Goal: Entertainment & Leisure: Browse casually

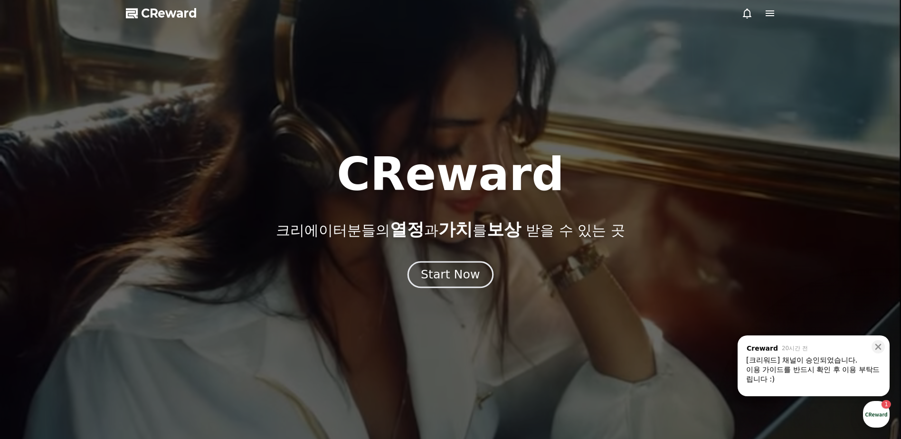
click at [448, 281] on div "Start Now" at bounding box center [450, 274] width 59 height 16
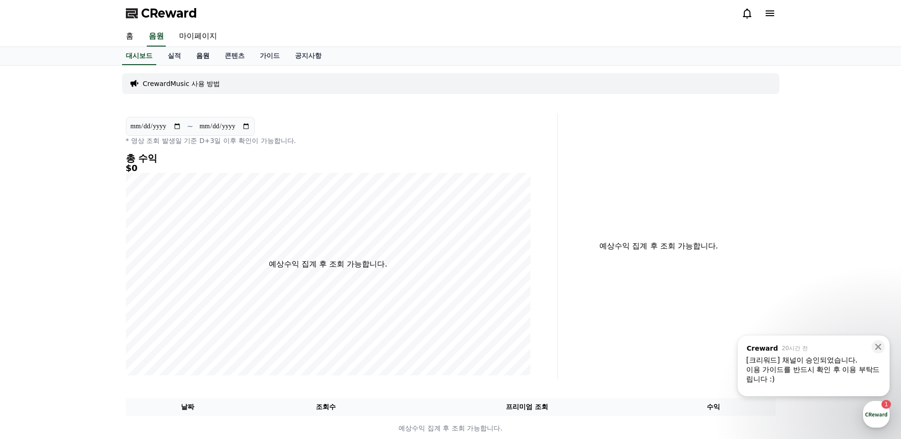
click at [198, 56] on link "음원" at bounding box center [203, 56] width 28 height 18
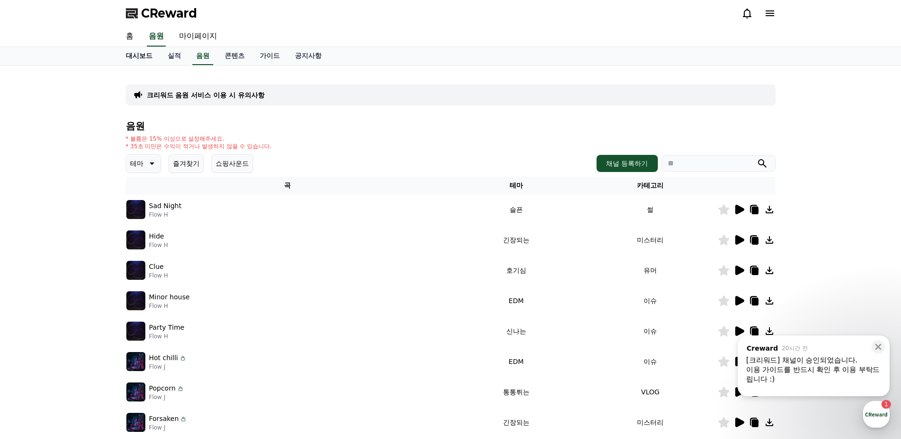
click at [137, 55] on link "대시보드" at bounding box center [139, 56] width 42 height 18
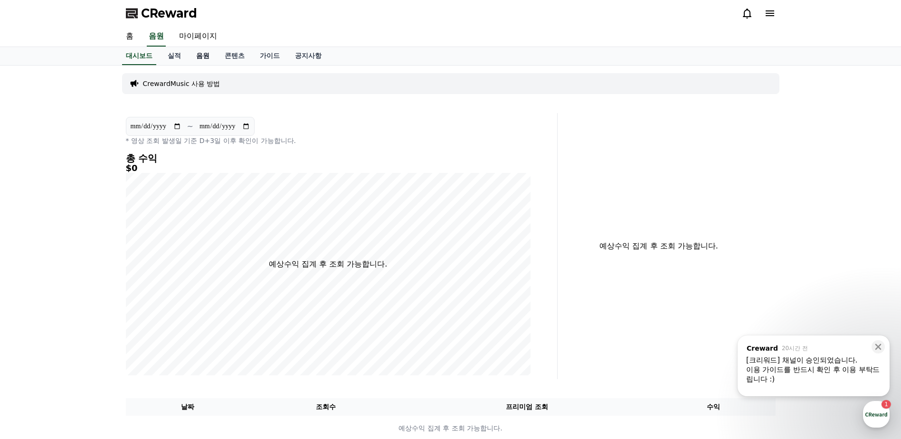
click at [207, 56] on link "음원" at bounding box center [203, 56] width 28 height 18
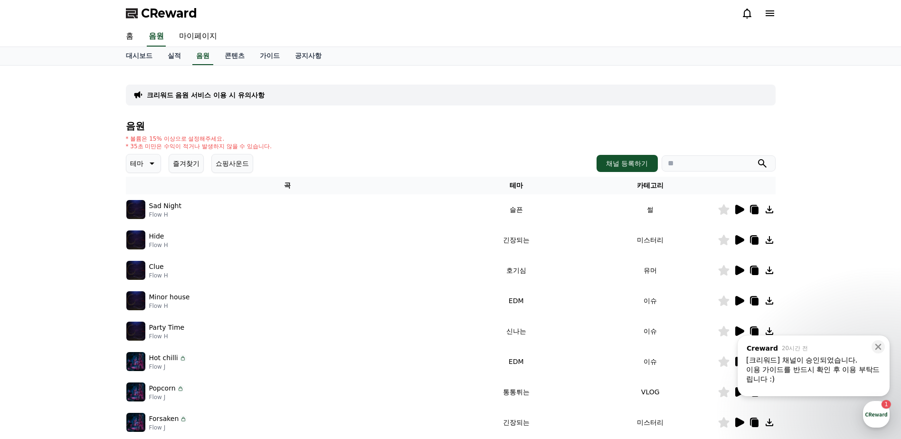
click at [142, 163] on p "테마" at bounding box center [136, 163] width 13 height 13
click at [140, 209] on button "즐거움" at bounding box center [141, 210] width 28 height 21
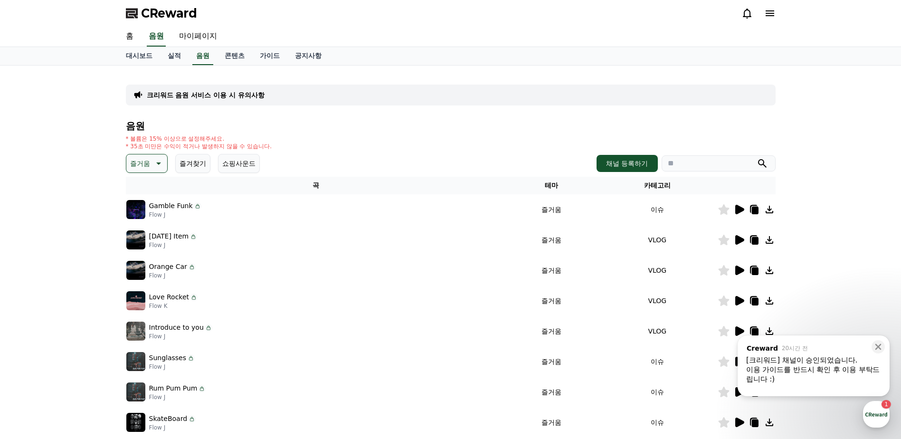
click at [736, 208] on icon at bounding box center [739, 209] width 9 height 9
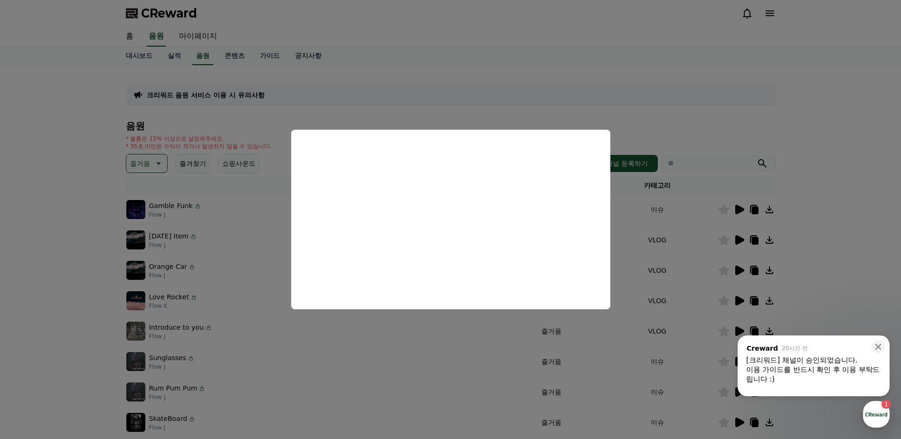
click at [741, 235] on button "close modal" at bounding box center [450, 219] width 901 height 439
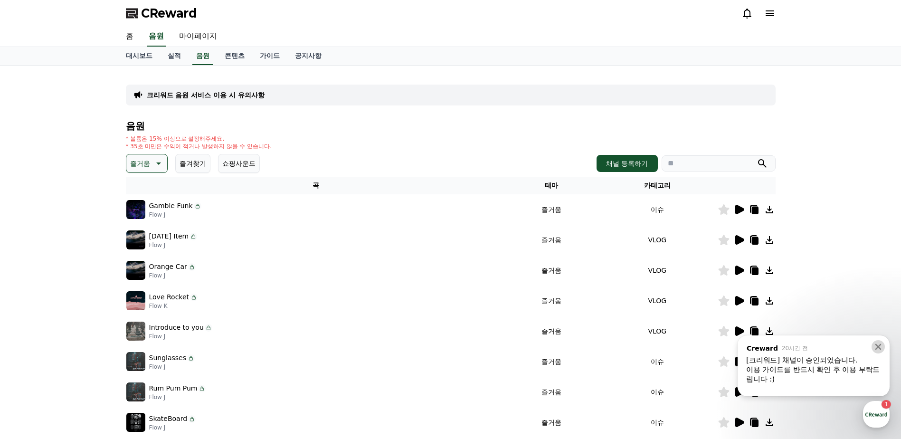
click at [880, 345] on icon at bounding box center [878, 347] width 6 height 6
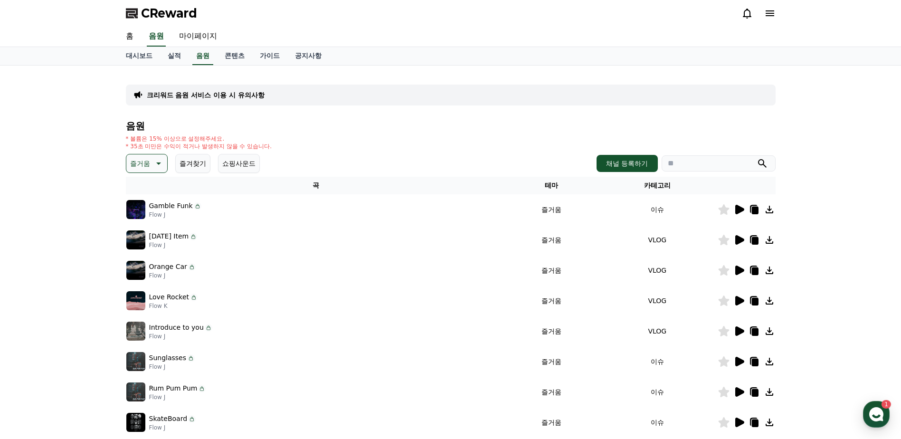
click at [741, 238] on icon at bounding box center [739, 239] width 9 height 9
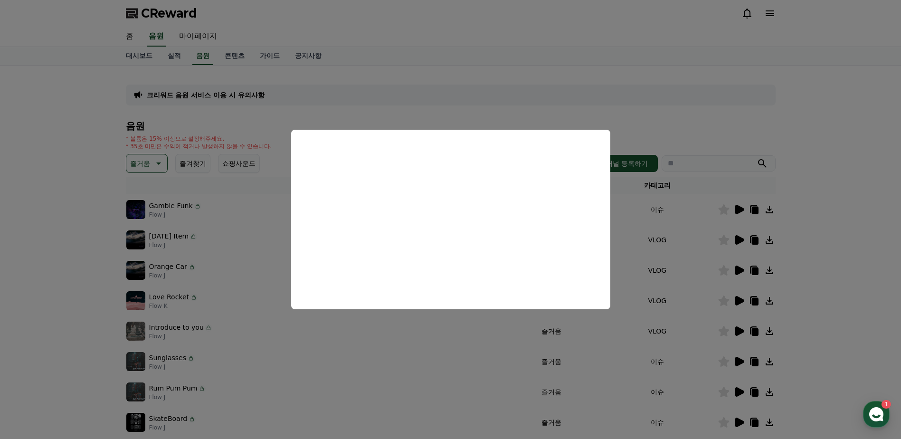
click at [743, 269] on button "close modal" at bounding box center [450, 219] width 901 height 439
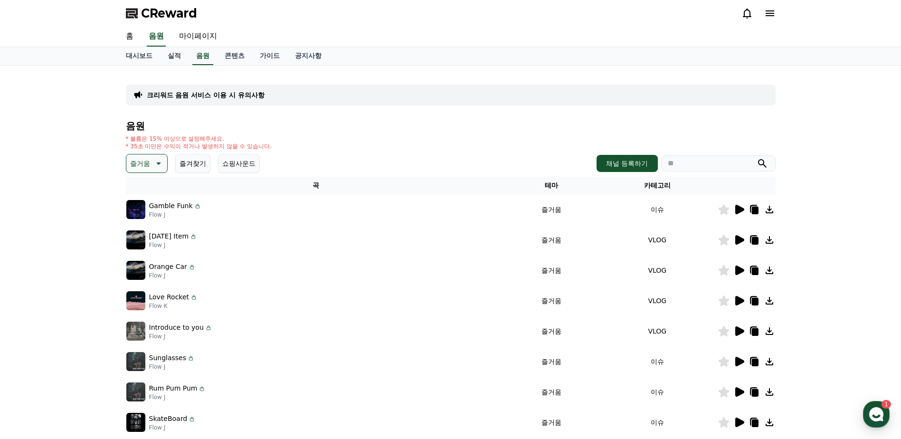
click at [145, 166] on p "즐거움" at bounding box center [140, 163] width 20 height 13
click at [138, 191] on button "귀여운" at bounding box center [141, 192] width 28 height 21
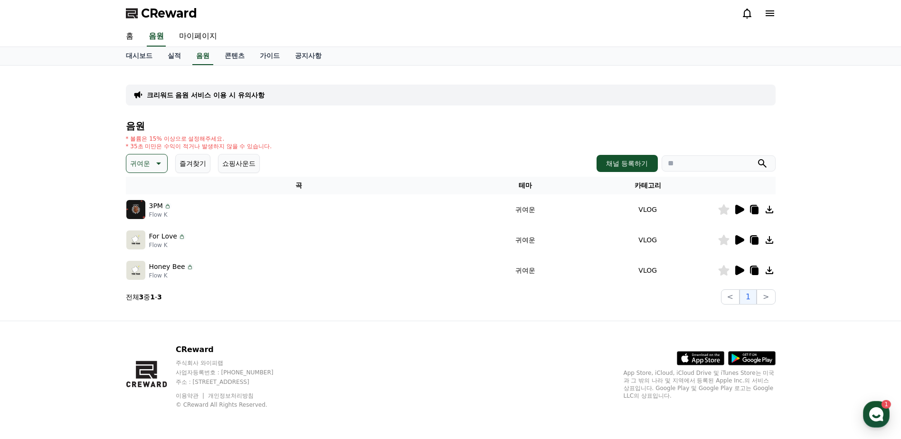
click at [738, 211] on icon at bounding box center [739, 209] width 9 height 9
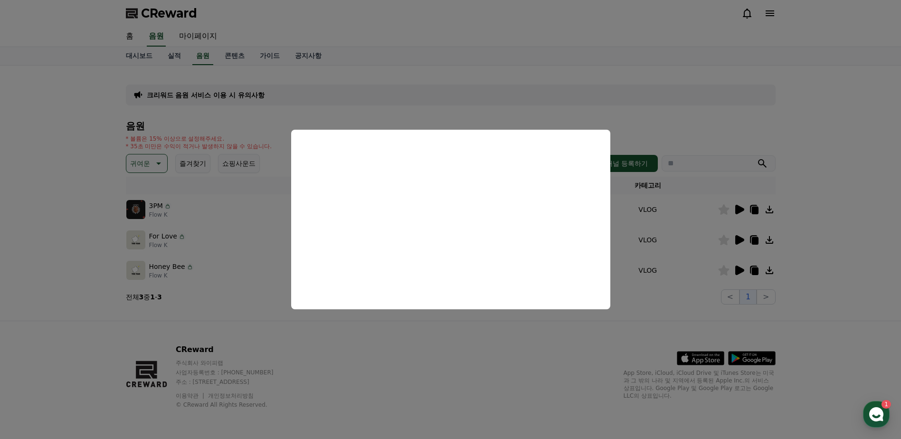
click at [735, 237] on button "close modal" at bounding box center [450, 219] width 901 height 439
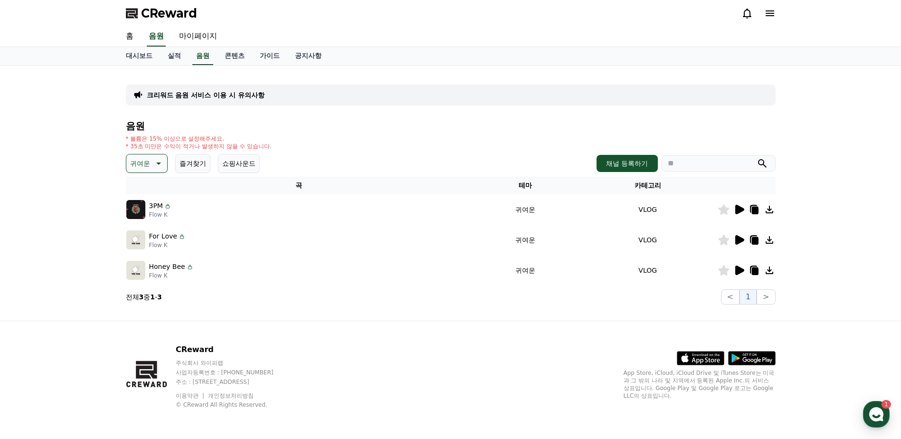
click at [741, 241] on icon at bounding box center [739, 239] width 9 height 9
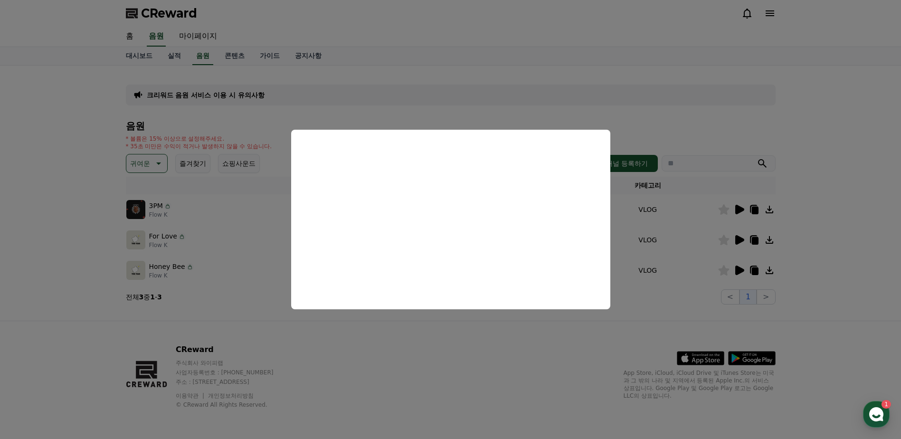
click at [152, 165] on button "close modal" at bounding box center [450, 219] width 901 height 439
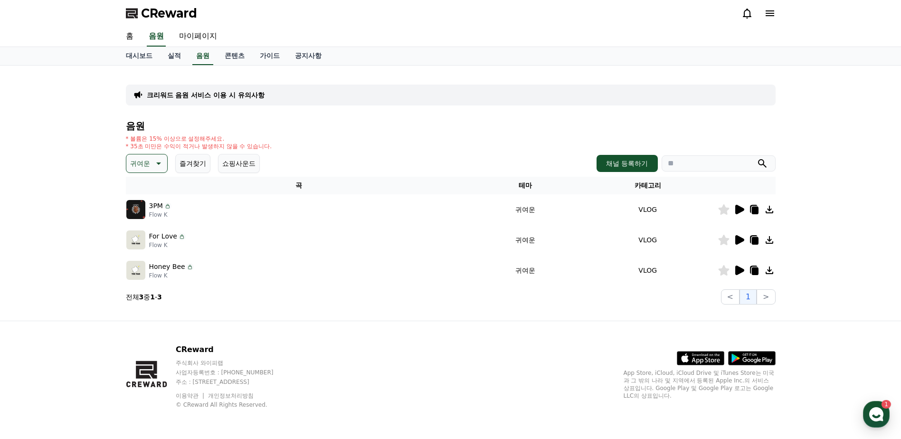
click at [740, 272] on icon at bounding box center [739, 270] width 9 height 9
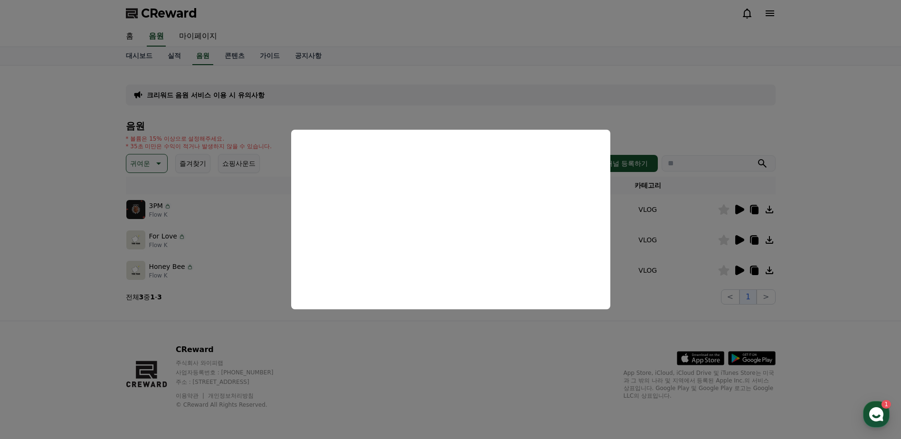
click at [143, 163] on button "close modal" at bounding box center [450, 219] width 901 height 439
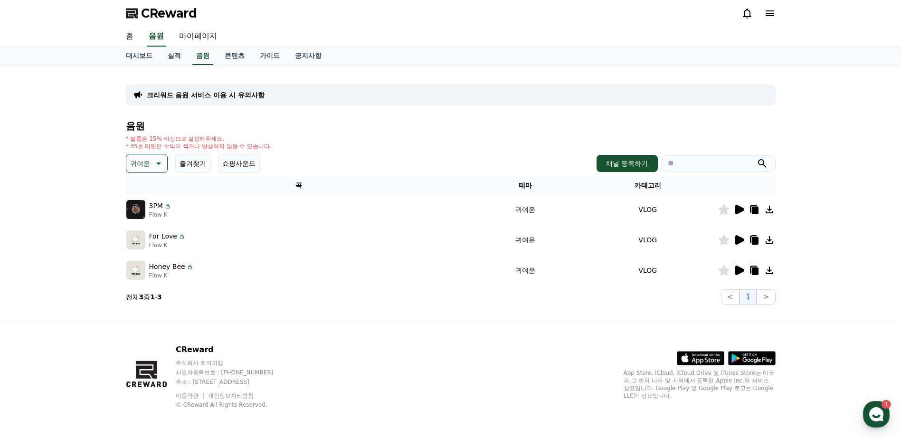
click at [143, 162] on p "귀여운" at bounding box center [140, 163] width 20 height 13
click at [150, 242] on button "신나는" at bounding box center [141, 241] width 28 height 21
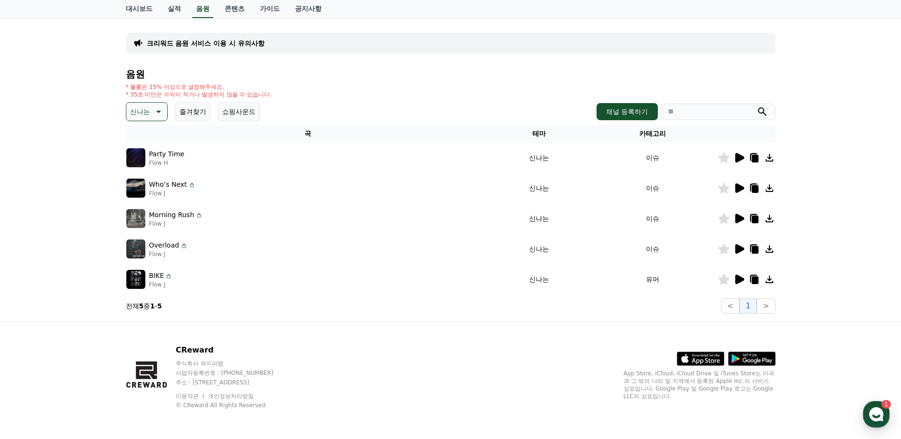
scroll to position [52, 0]
click at [740, 278] on icon at bounding box center [739, 278] width 9 height 9
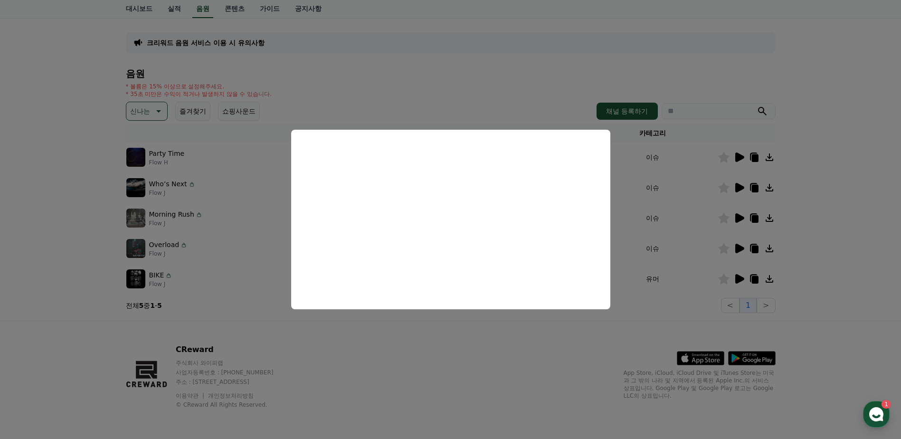
click at [738, 245] on button "close modal" at bounding box center [450, 219] width 901 height 439
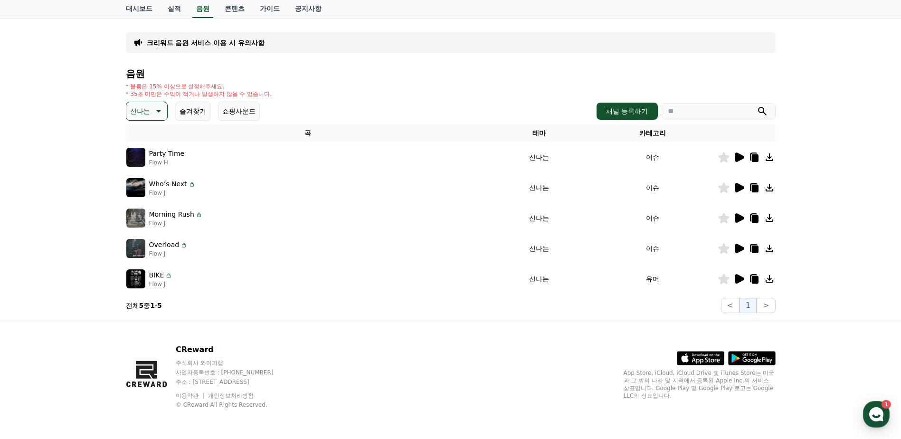
click at [738, 245] on icon at bounding box center [739, 248] width 9 height 9
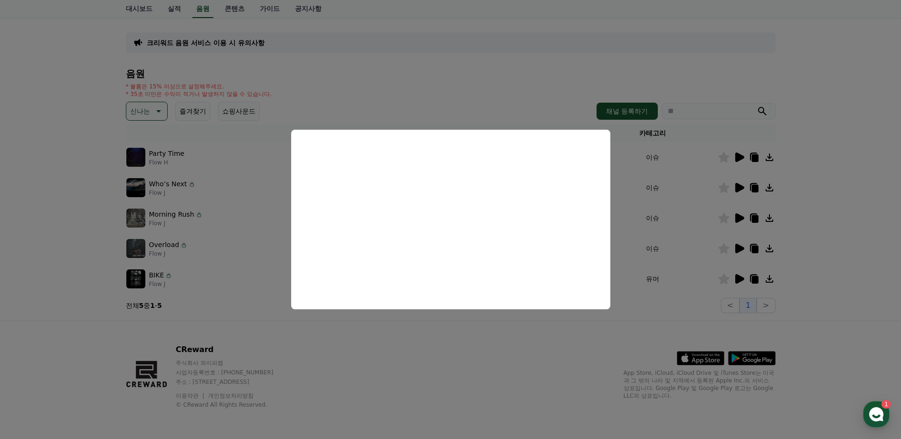
click at [737, 215] on button "close modal" at bounding box center [450, 219] width 901 height 439
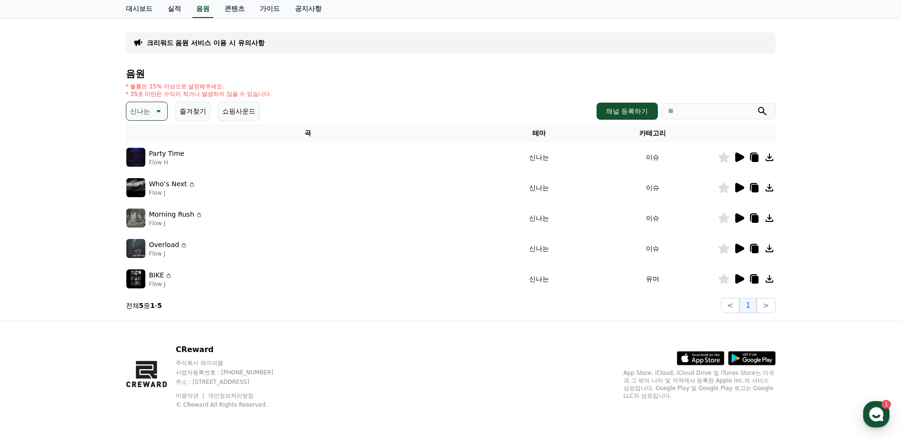
click at [741, 218] on icon at bounding box center [739, 217] width 9 height 9
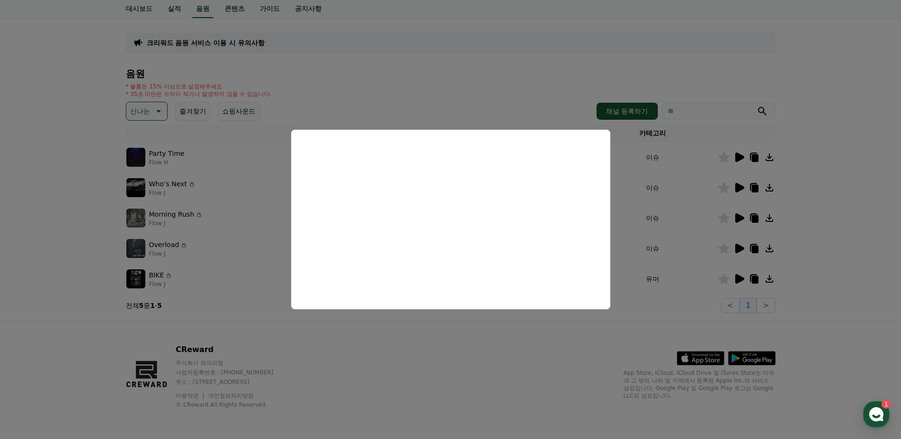
click at [738, 191] on button "close modal" at bounding box center [450, 219] width 901 height 439
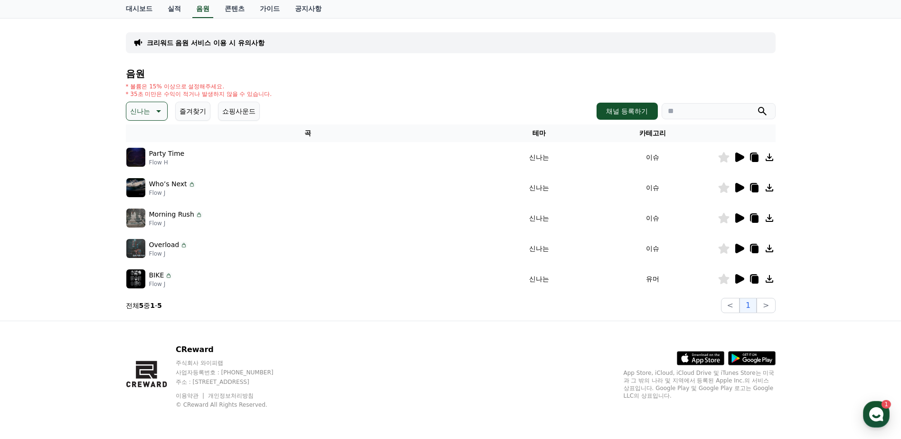
click at [738, 188] on icon at bounding box center [739, 187] width 9 height 9
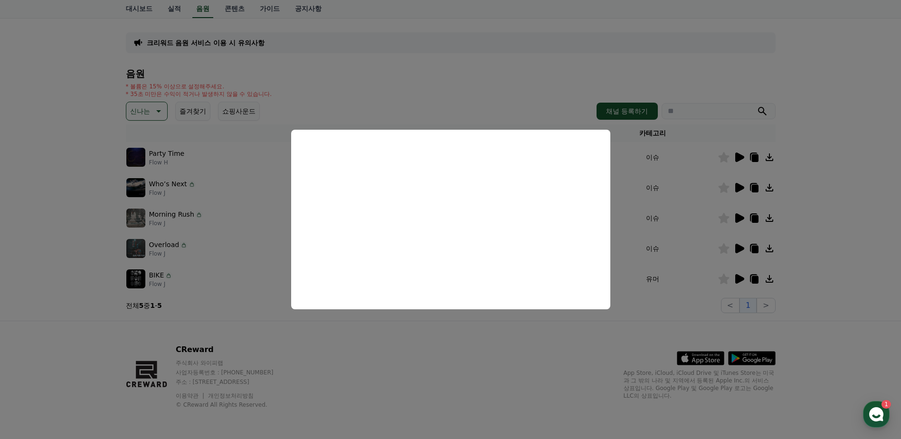
click at [737, 154] on button "close modal" at bounding box center [450, 219] width 901 height 439
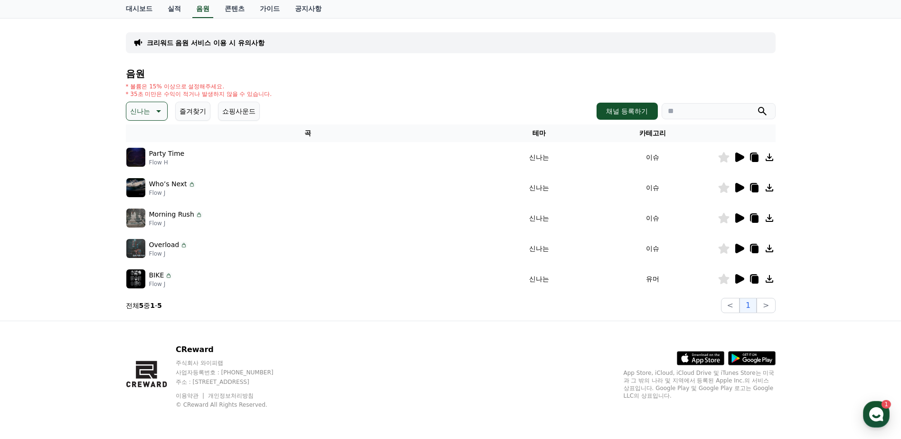
click at [740, 156] on icon at bounding box center [739, 156] width 9 height 9
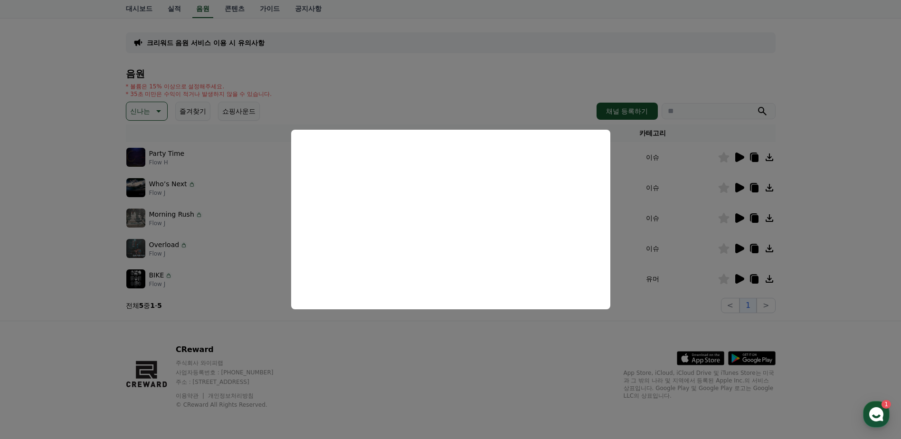
click at [142, 110] on button "close modal" at bounding box center [450, 219] width 901 height 439
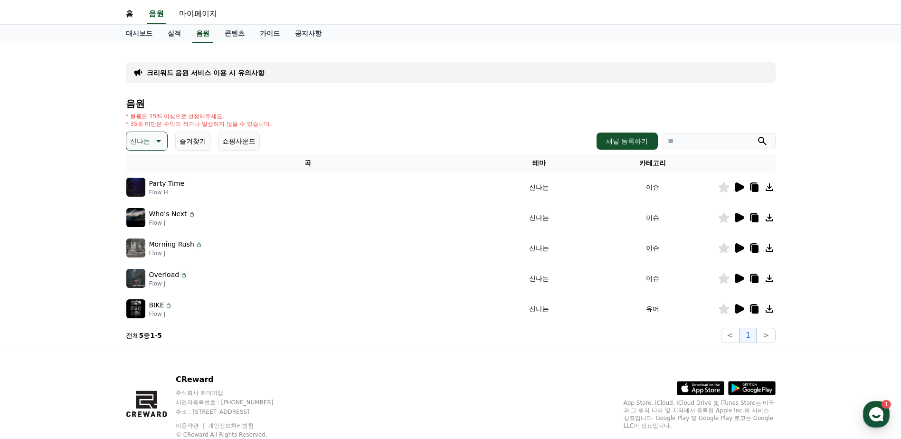
scroll to position [0, 0]
